Goal: Check status: Check status

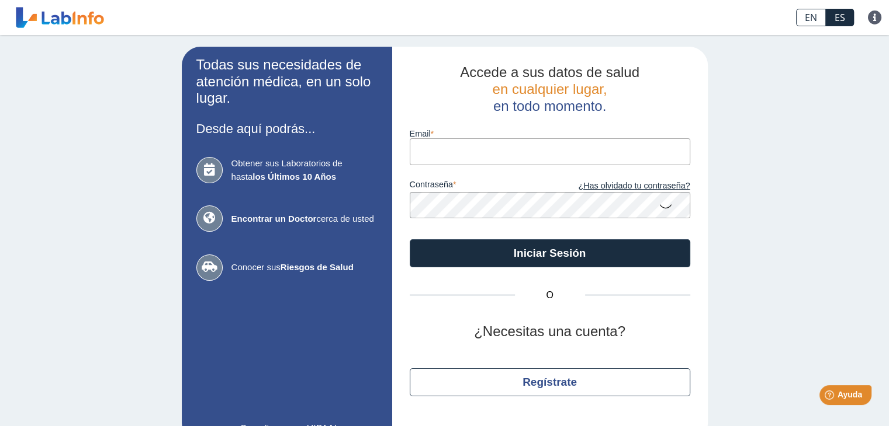
type input "[EMAIL_ADDRESS][DOMAIN_NAME]"
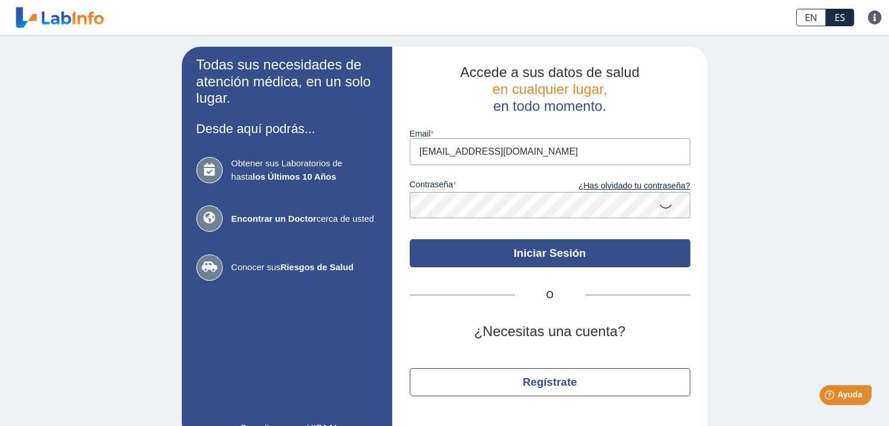
click at [536, 254] on button "Iniciar Sesión" at bounding box center [550, 254] width 280 height 28
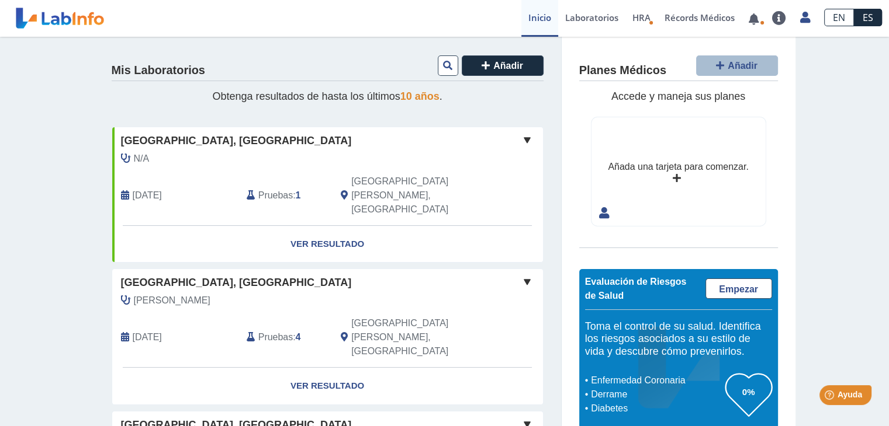
click at [328, 226] on link "Ver Resultado" at bounding box center [327, 244] width 431 height 37
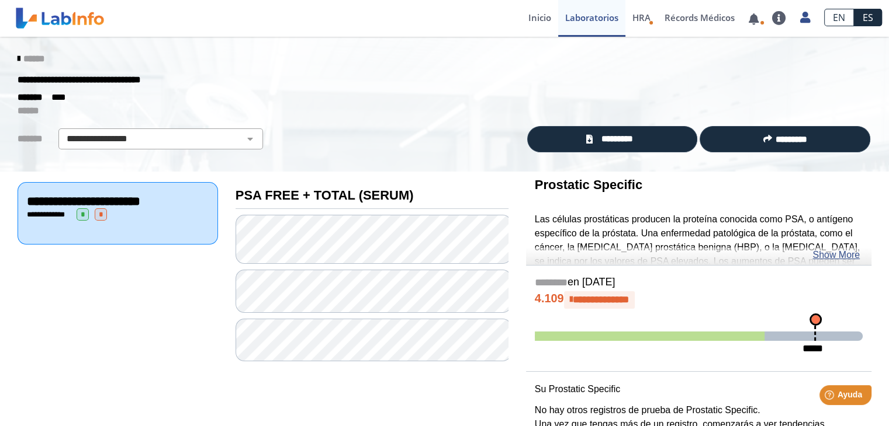
click at [834, 256] on link "Show More" at bounding box center [835, 255] width 47 height 14
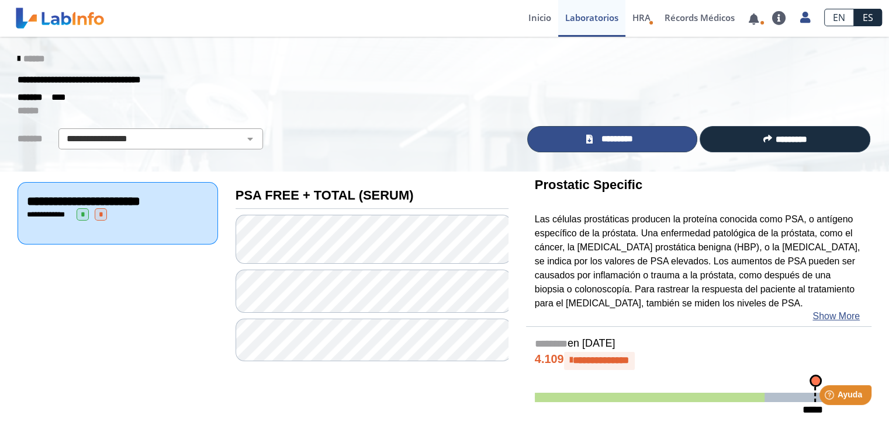
click at [634, 141] on span "*********" at bounding box center [616, 139] width 43 height 13
click at [18, 55] on icon at bounding box center [19, 58] width 2 height 9
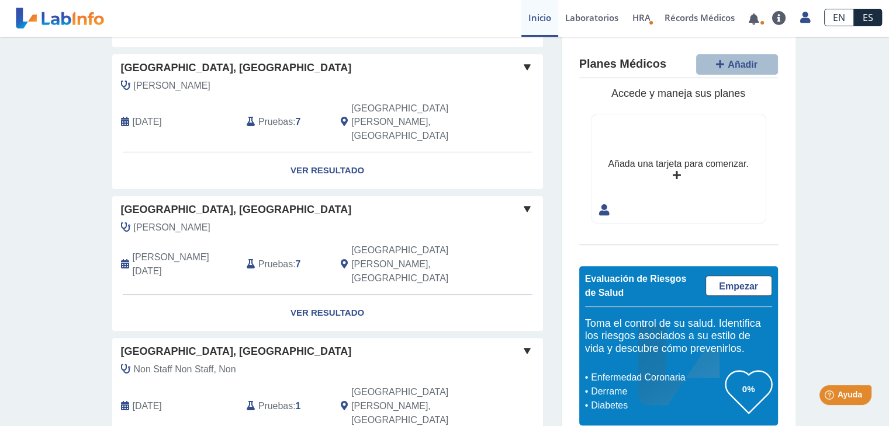
scroll to position [358, 0]
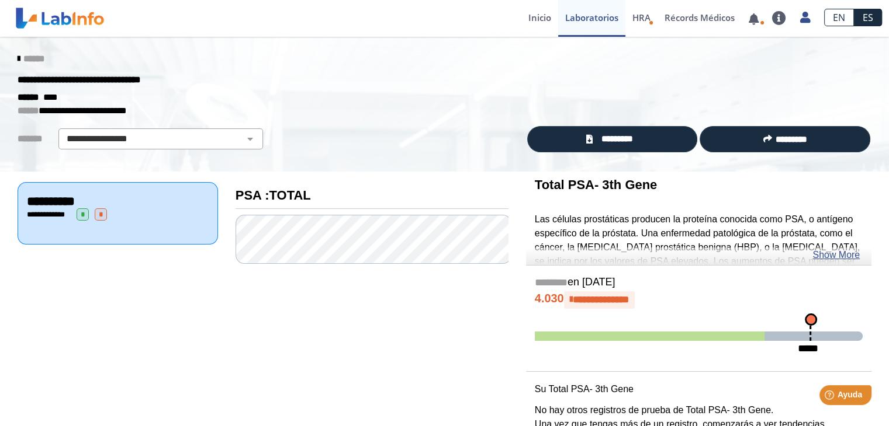
click at [18, 57] on icon at bounding box center [19, 58] width 2 height 9
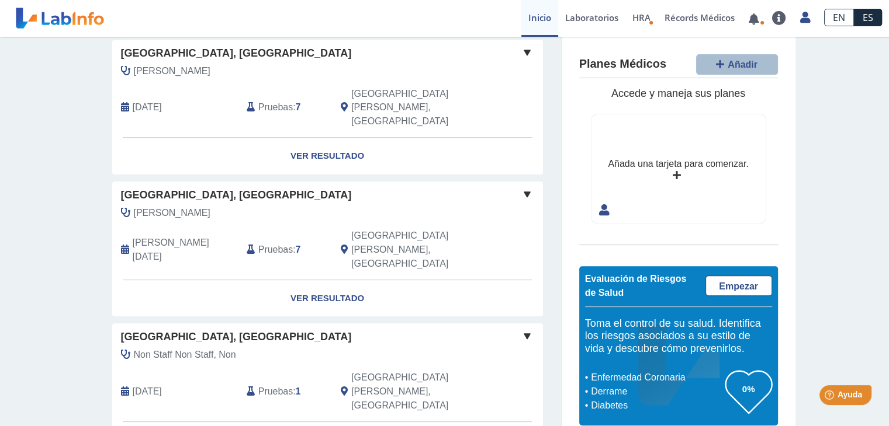
scroll to position [383, 0]
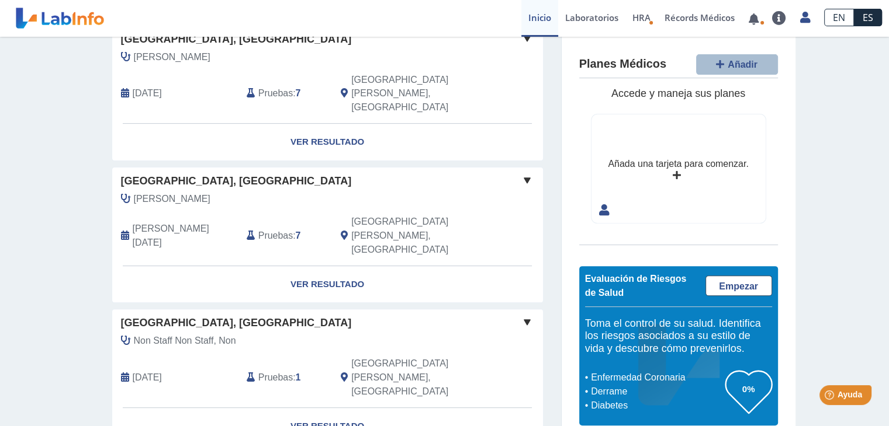
click at [331, 408] on link "Ver Resultado" at bounding box center [327, 426] width 431 height 37
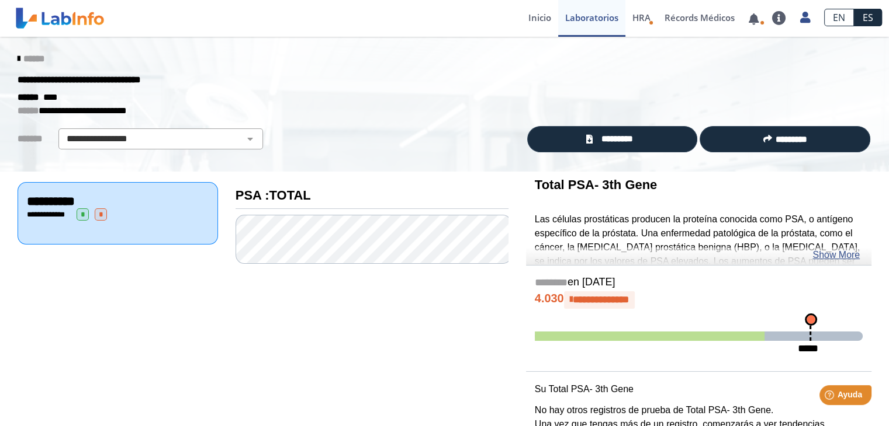
click at [18, 54] on link "******" at bounding box center [31, 58] width 27 height 9
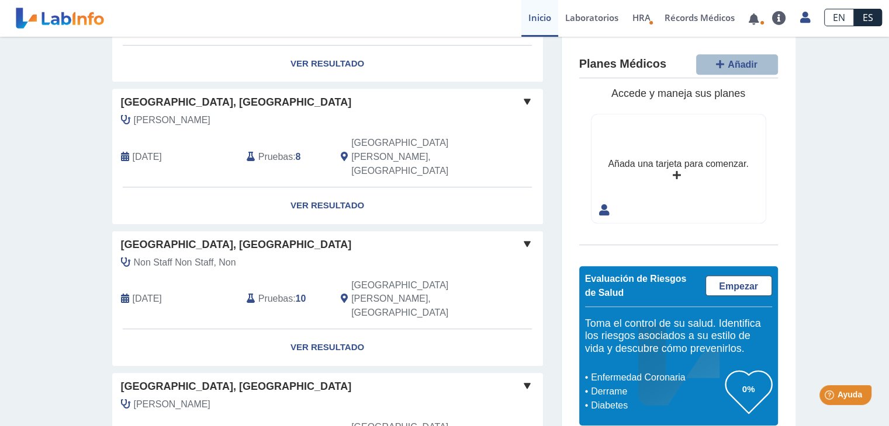
scroll to position [903, 0]
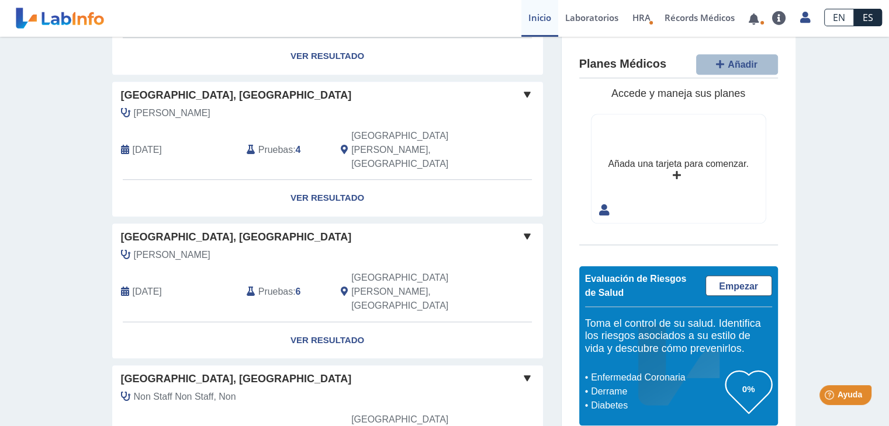
scroll to position [1214, 0]
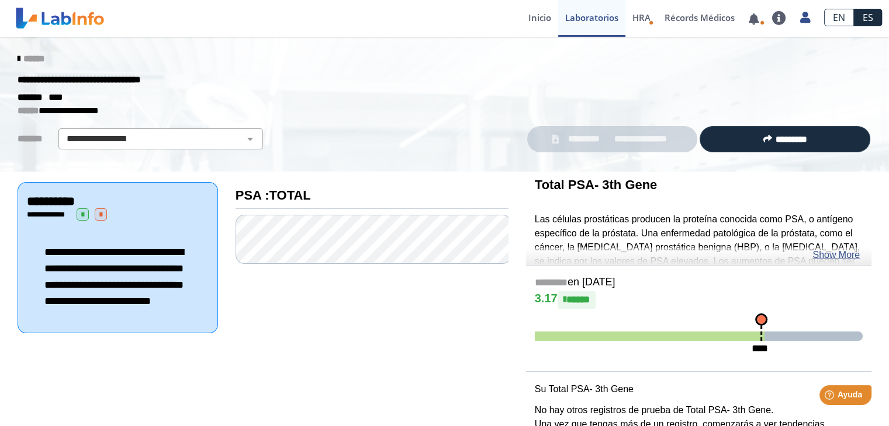
click at [18, 61] on link "******" at bounding box center [31, 58] width 27 height 9
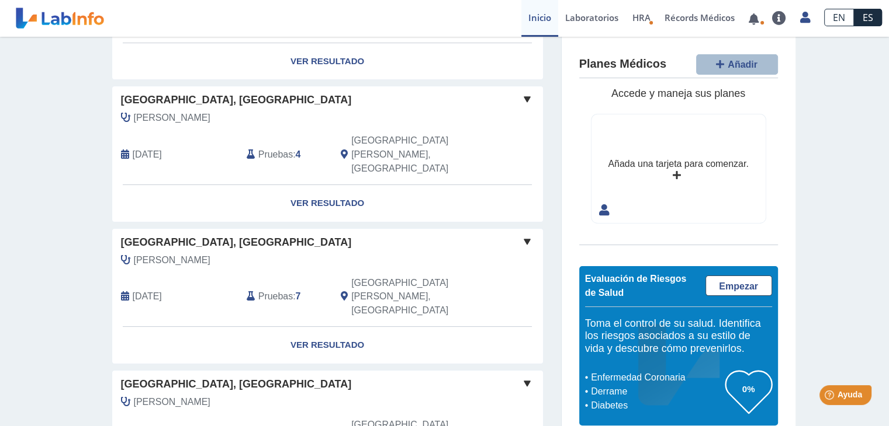
scroll to position [181, 0]
click at [333, 326] on link "Ver Resultado" at bounding box center [327, 344] width 431 height 37
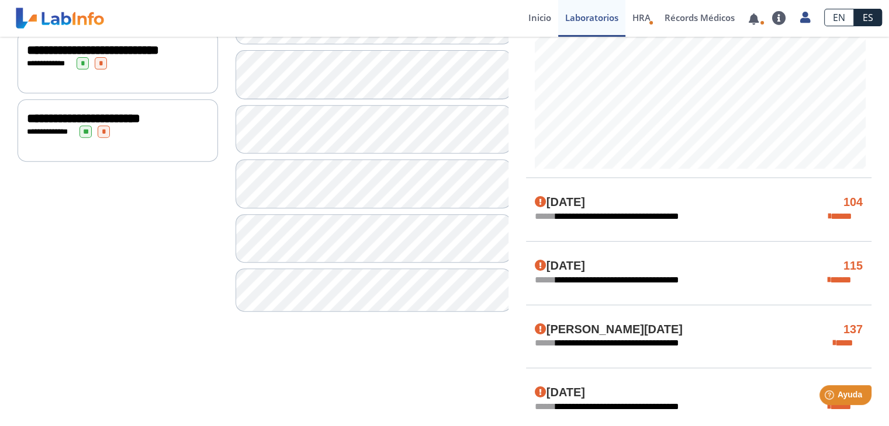
scroll to position [502, 0]
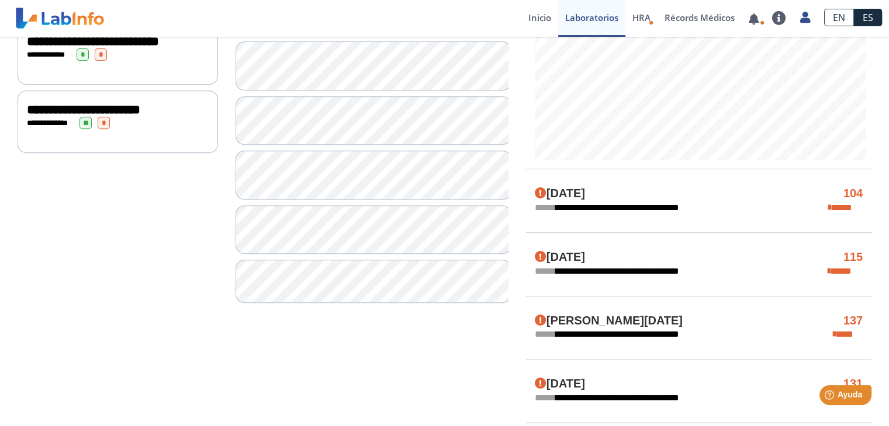
scroll to position [407, 0]
